Goal: Task Accomplishment & Management: Use online tool/utility

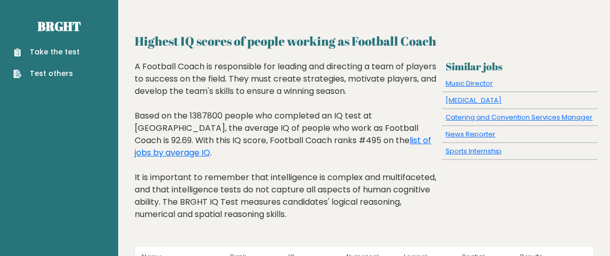
click at [69, 47] on link "Take the test" at bounding box center [46, 52] width 66 height 11
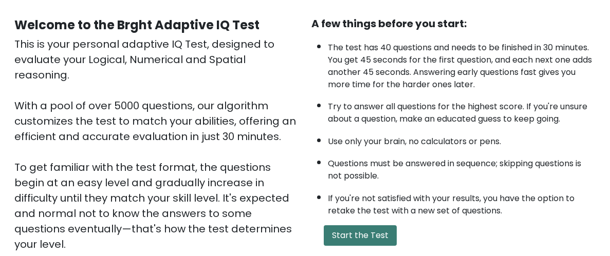
scroll to position [88, 0]
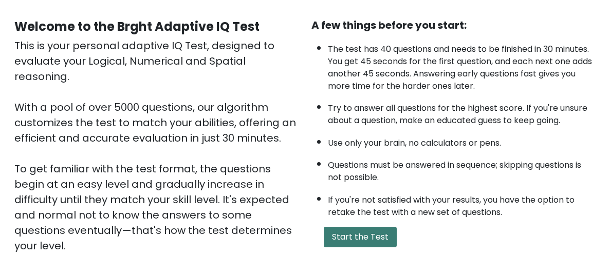
click at [365, 232] on button "Start the Test" at bounding box center [360, 237] width 73 height 21
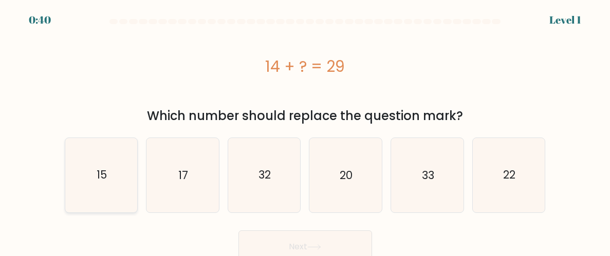
click at [96, 189] on icon "15" at bounding box center [101, 175] width 72 height 72
click at [305, 131] on input "a. 15" at bounding box center [305, 129] width 1 height 3
radio input "true"
click at [322, 241] on button "Next" at bounding box center [305, 247] width 134 height 33
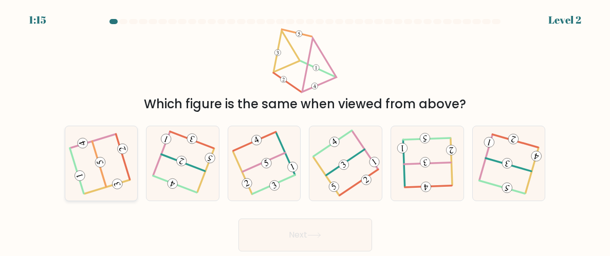
click at [131, 152] on icon at bounding box center [101, 164] width 60 height 60
click at [305, 131] on input "a." at bounding box center [305, 129] width 1 height 3
radio input "true"
click at [310, 233] on icon at bounding box center [314, 236] width 14 height 6
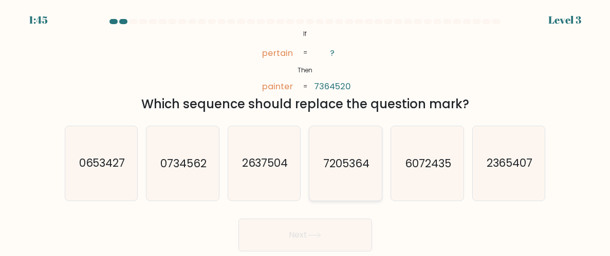
click at [347, 166] on text "7205364" at bounding box center [346, 163] width 46 height 15
click at [306, 131] on input "d. 7205364" at bounding box center [305, 129] width 1 height 3
radio input "true"
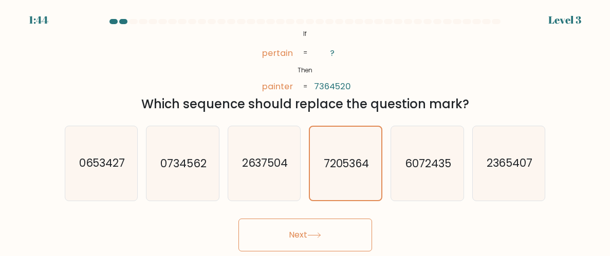
click at [304, 233] on button "Next" at bounding box center [305, 235] width 134 height 33
